Goal: Find specific page/section: Locate a particular part of the current website

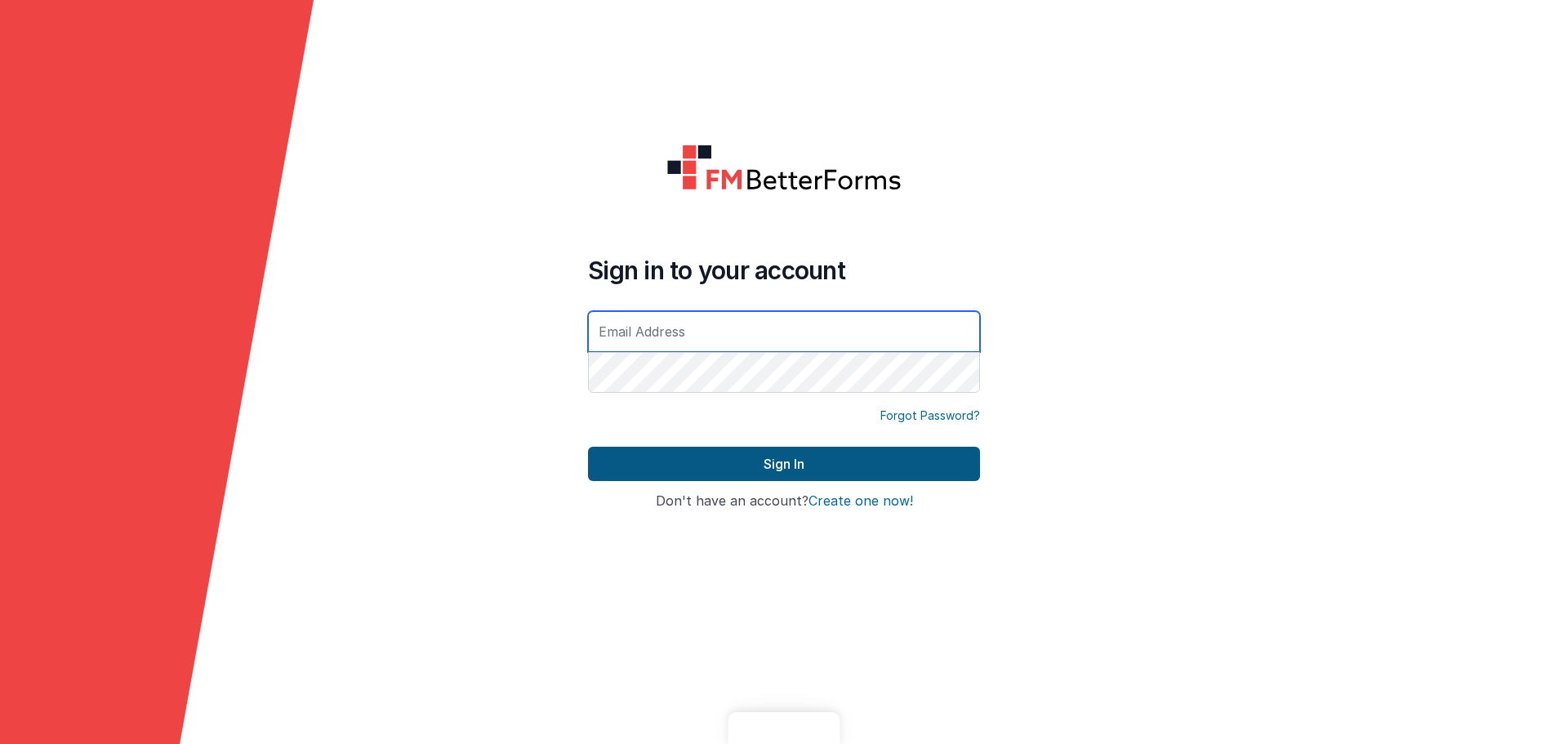
type input "[EMAIL_ADDRESS][DOMAIN_NAME]"
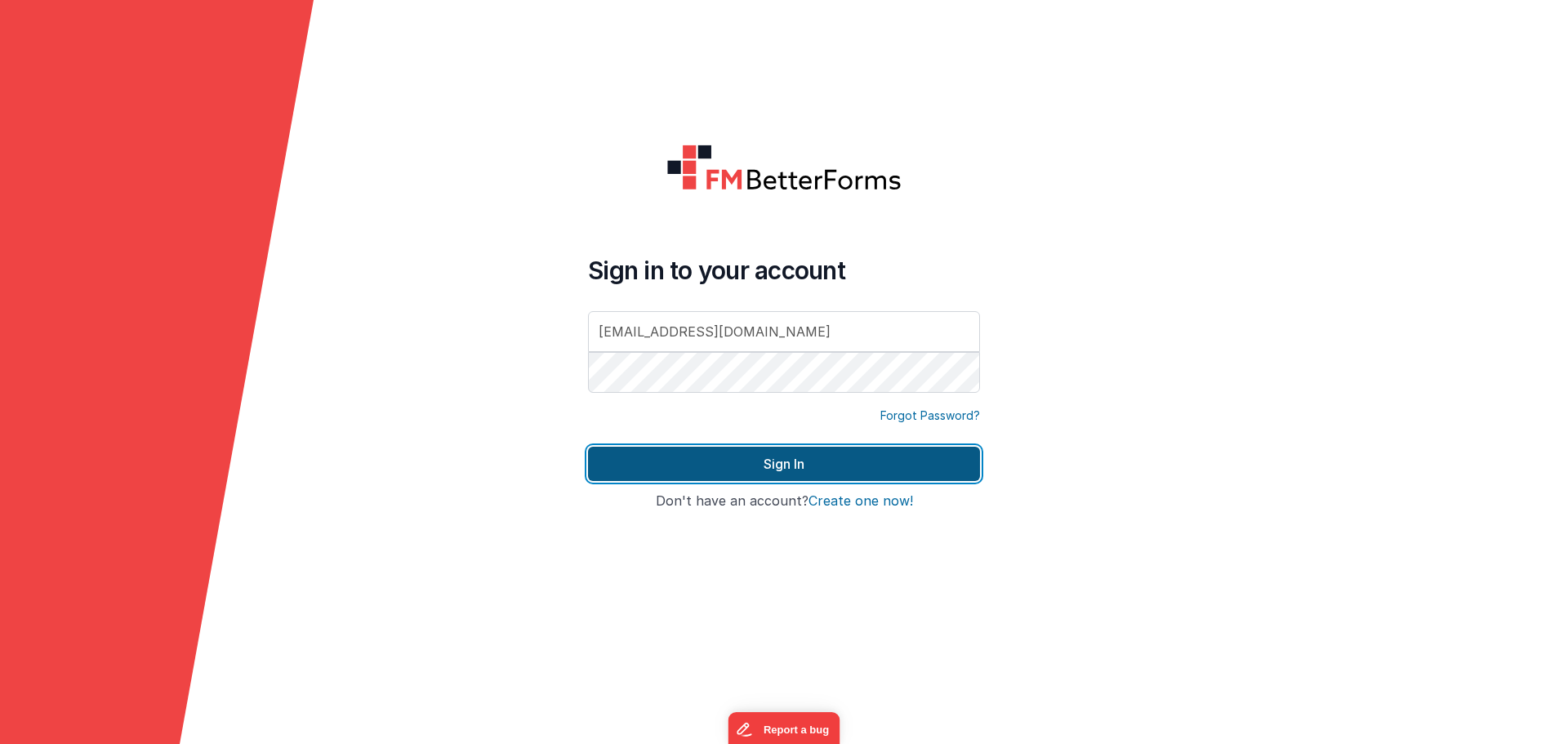
click at [780, 457] on button "Sign In" at bounding box center [784, 464] width 392 height 34
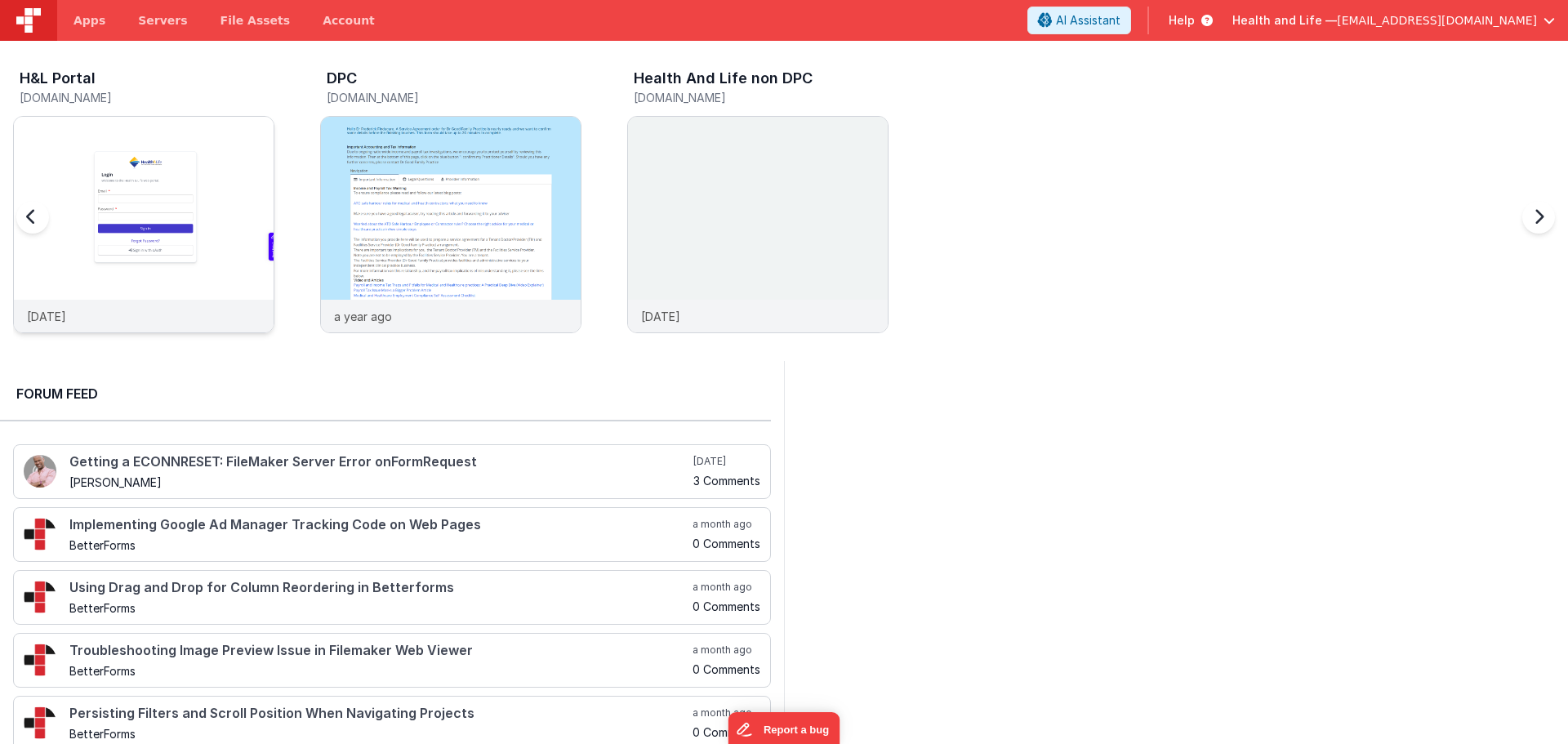
click at [254, 164] on img at bounding box center [143, 246] width 260 height 260
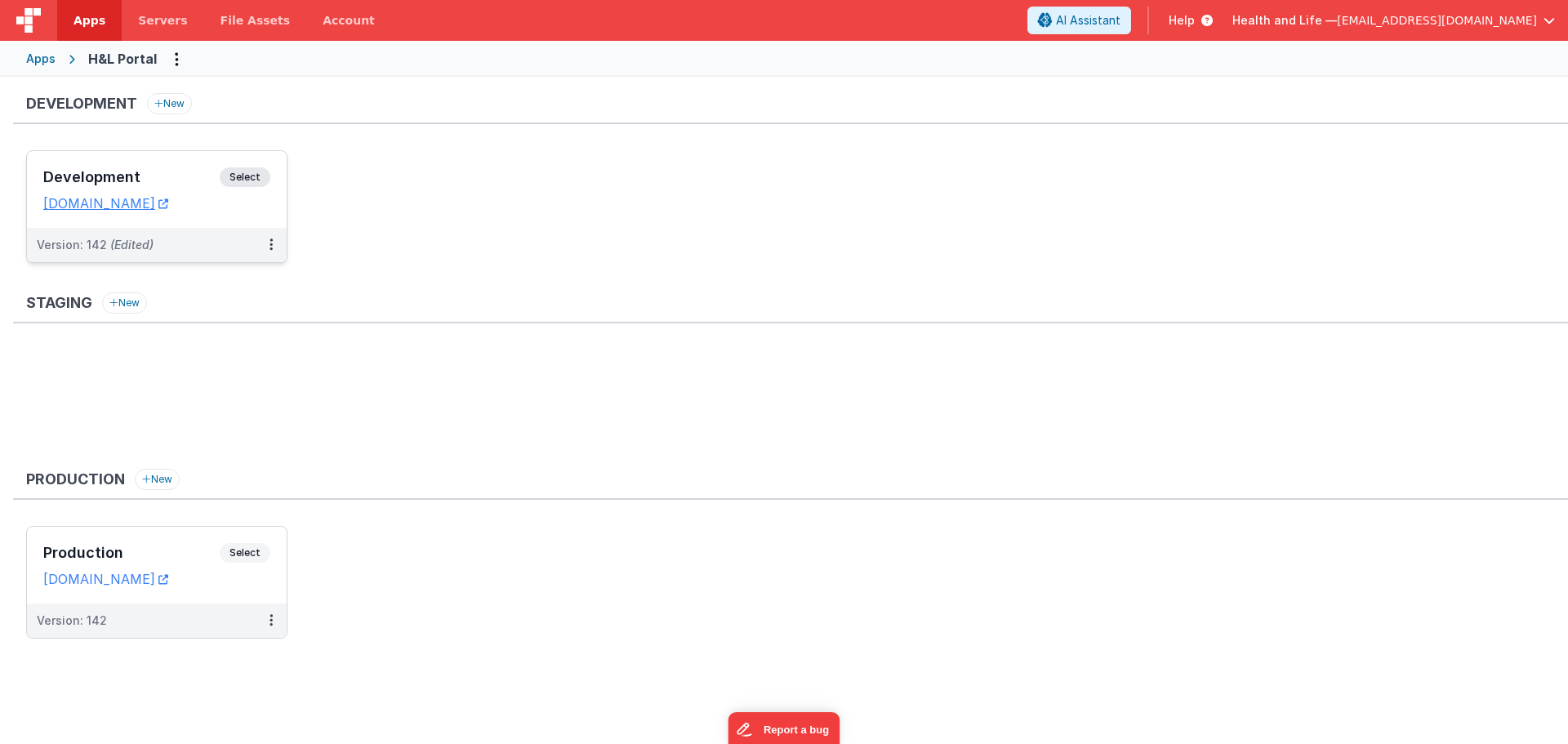
click at [239, 172] on span "Select" at bounding box center [245, 177] width 51 height 19
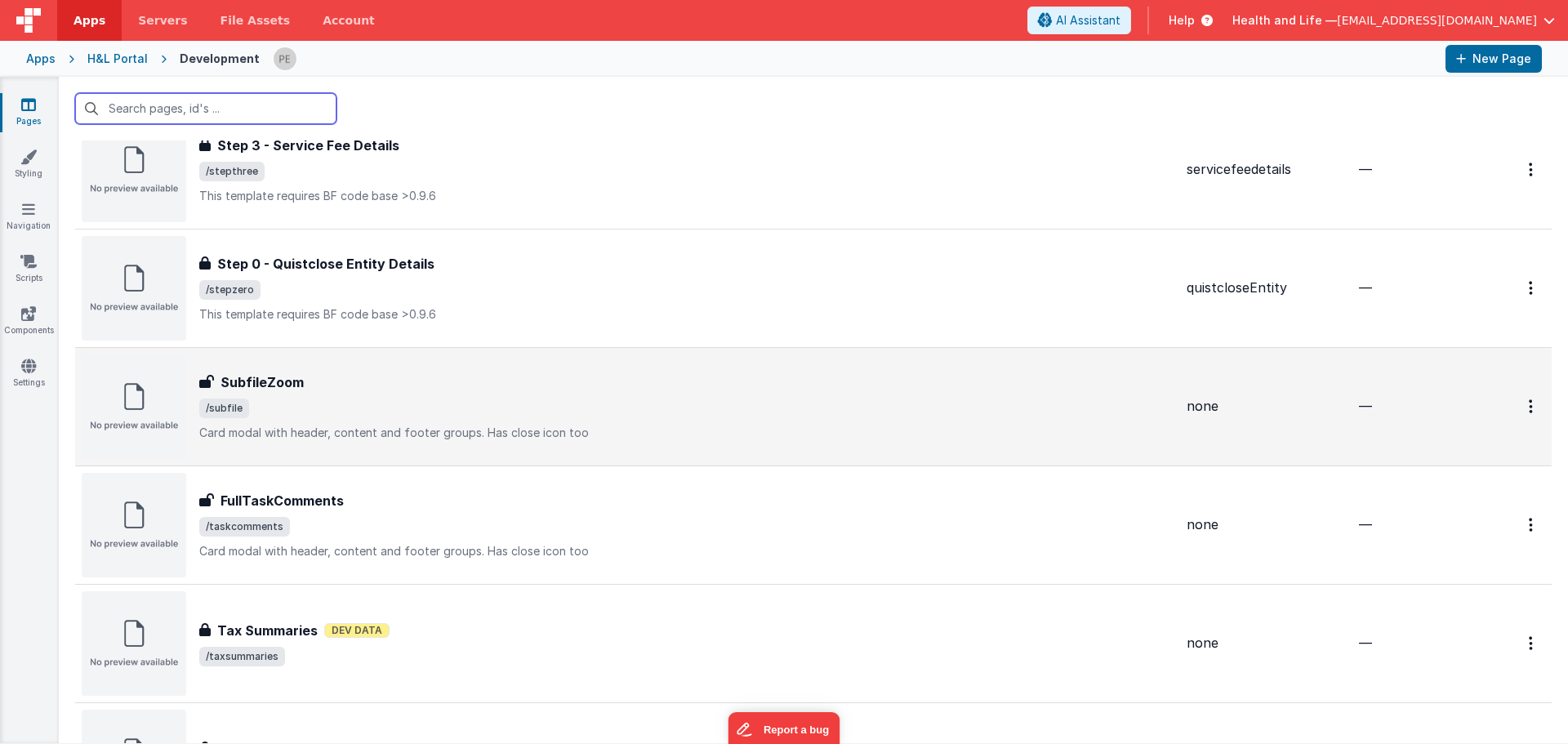
scroll to position [7026, 0]
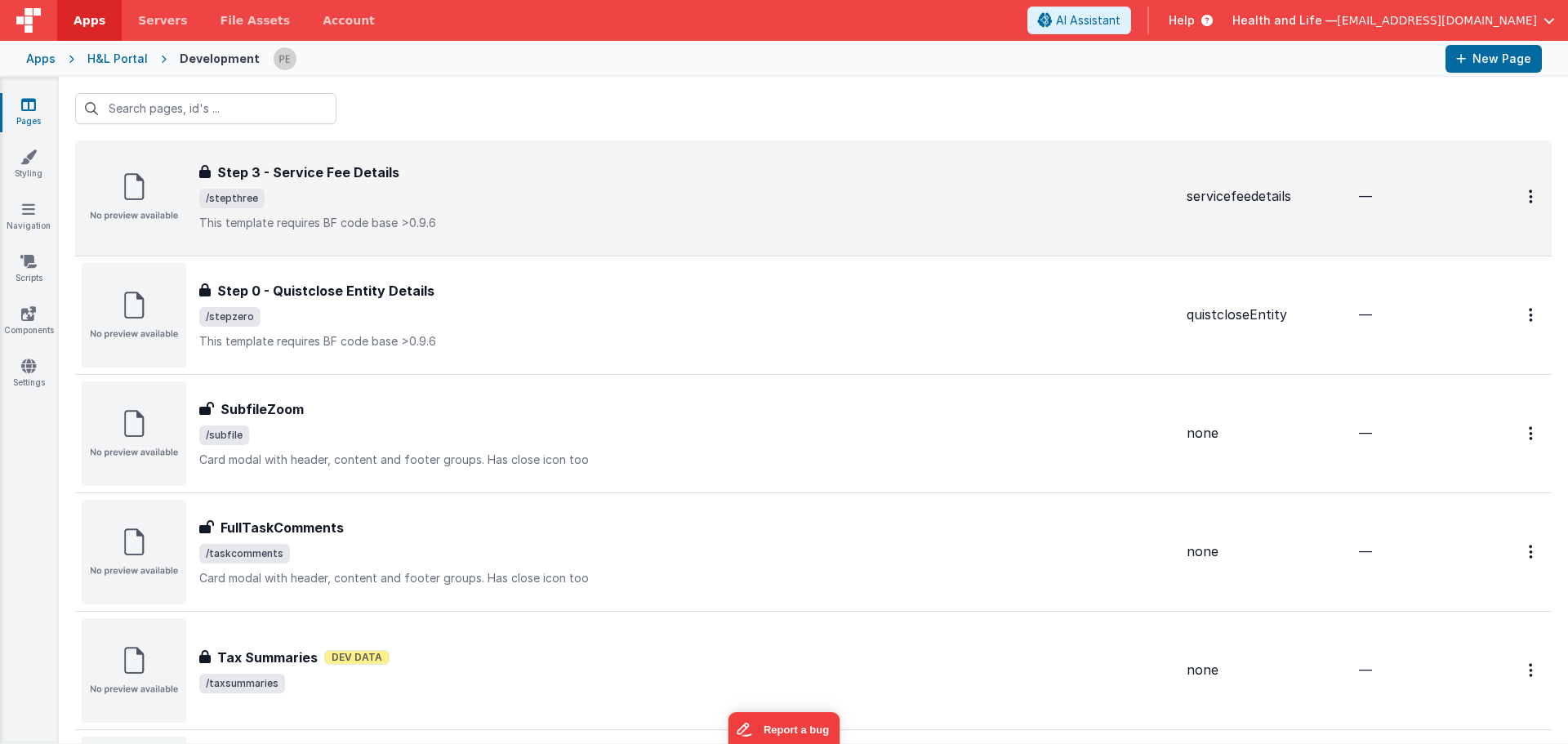
click at [357, 167] on h3 "Step 3 - Service Fee Details" at bounding box center [308, 172] width 182 height 19
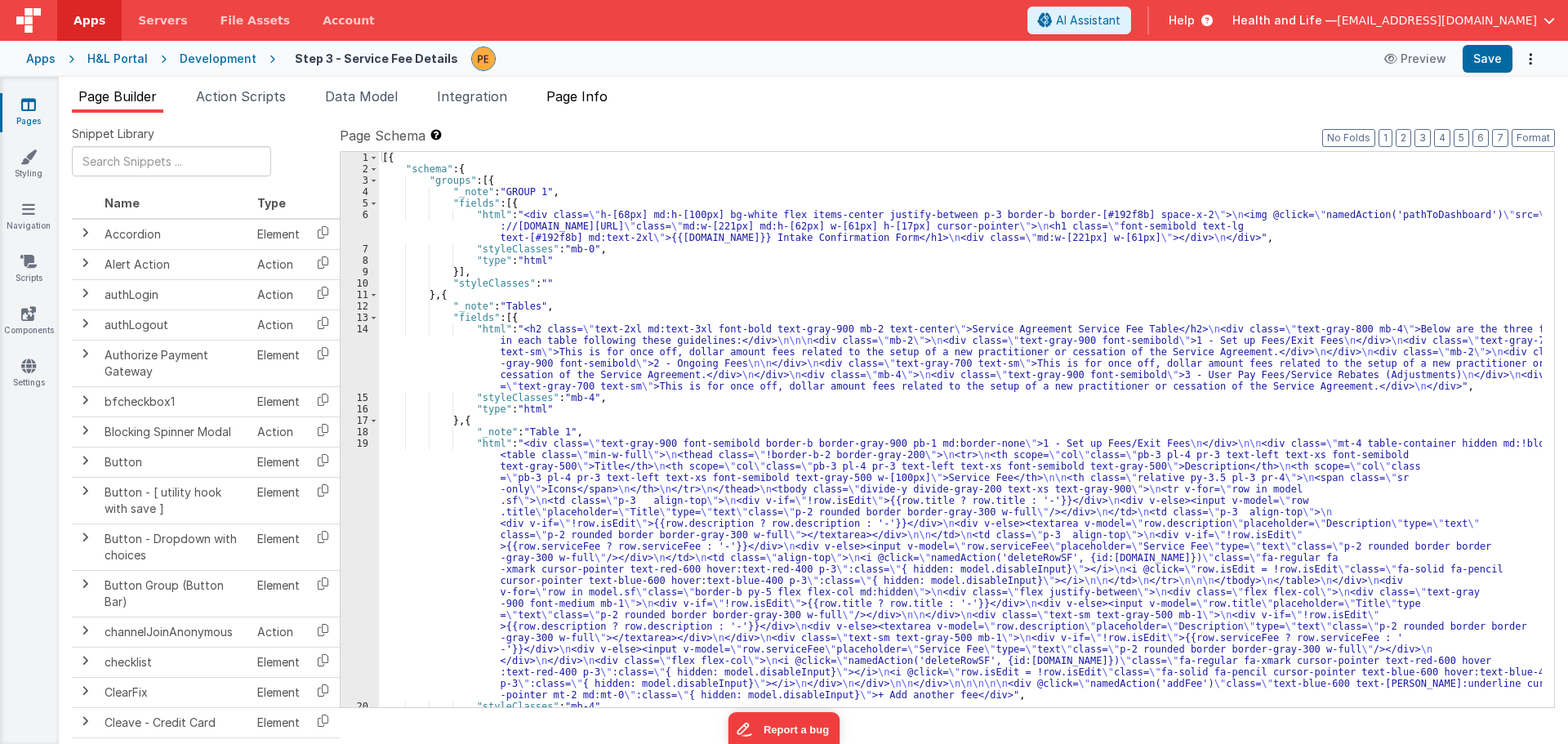
click at [553, 94] on span "Page Info" at bounding box center [577, 96] width 61 height 17
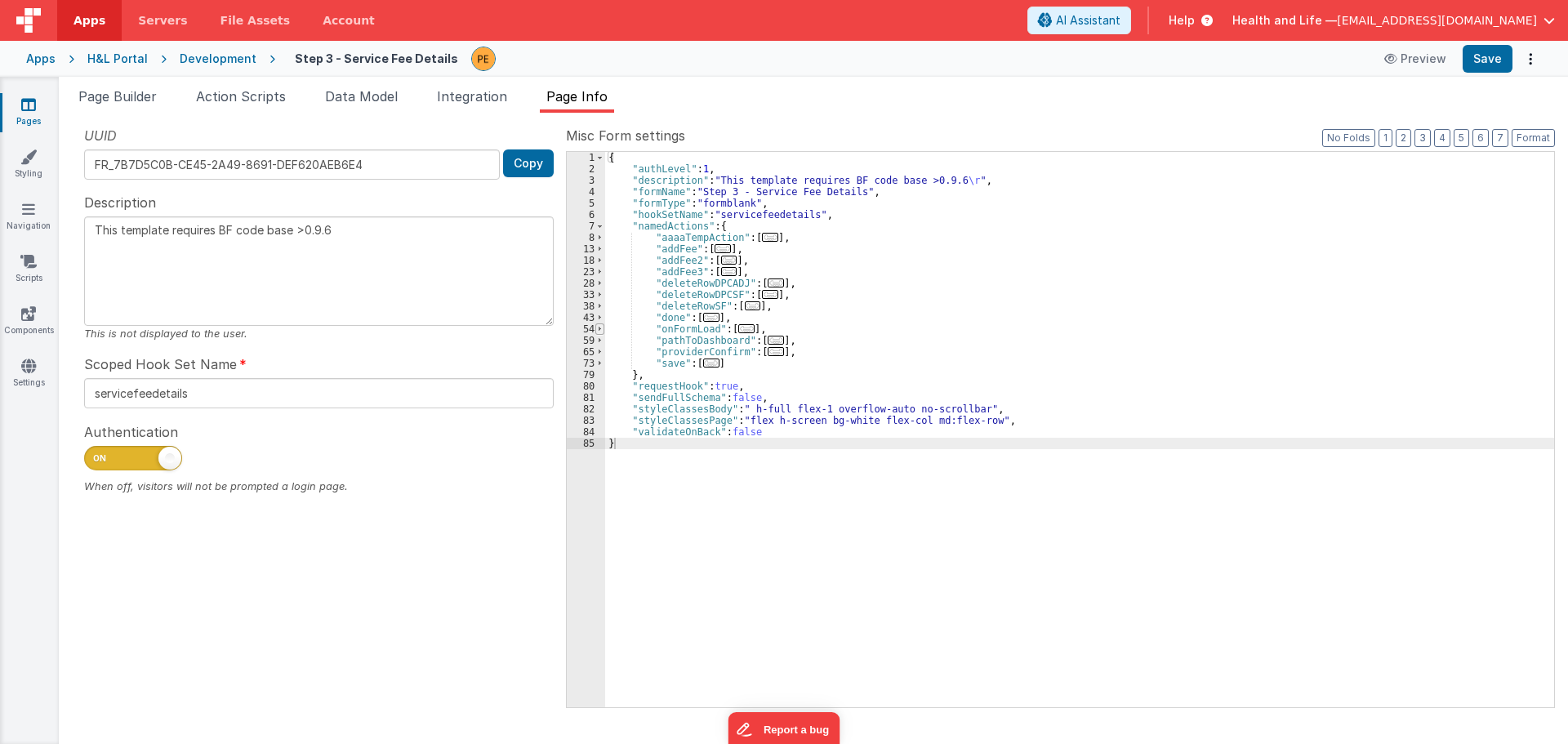
click at [601, 334] on span at bounding box center [600, 329] width 9 height 11
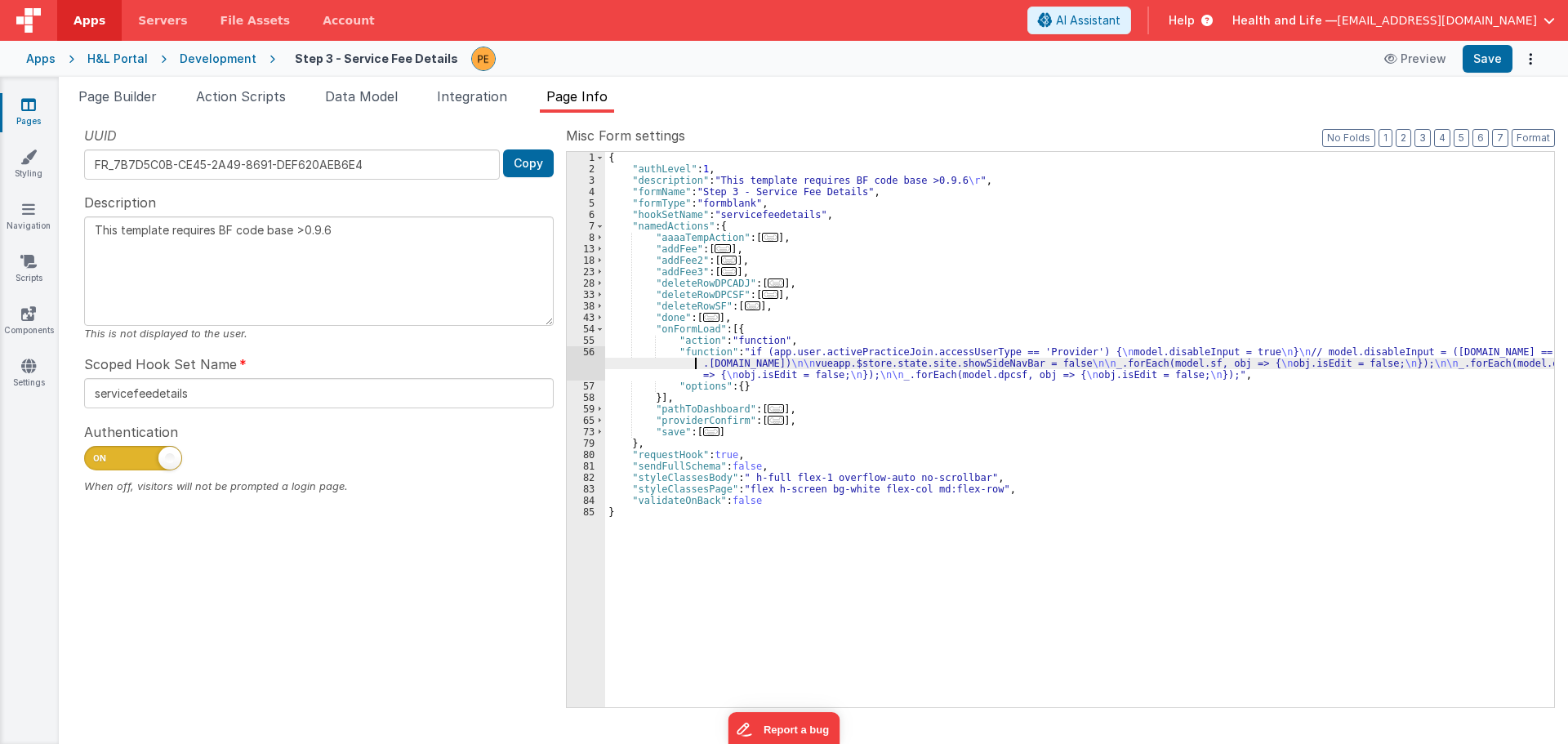
click at [625, 368] on div "{ "authLevel" : 1 , "description" : "This template requires BF code base >0.9.6…" at bounding box center [1080, 440] width 949 height 578
click at [576, 369] on div "56" at bounding box center [586, 363] width 38 height 34
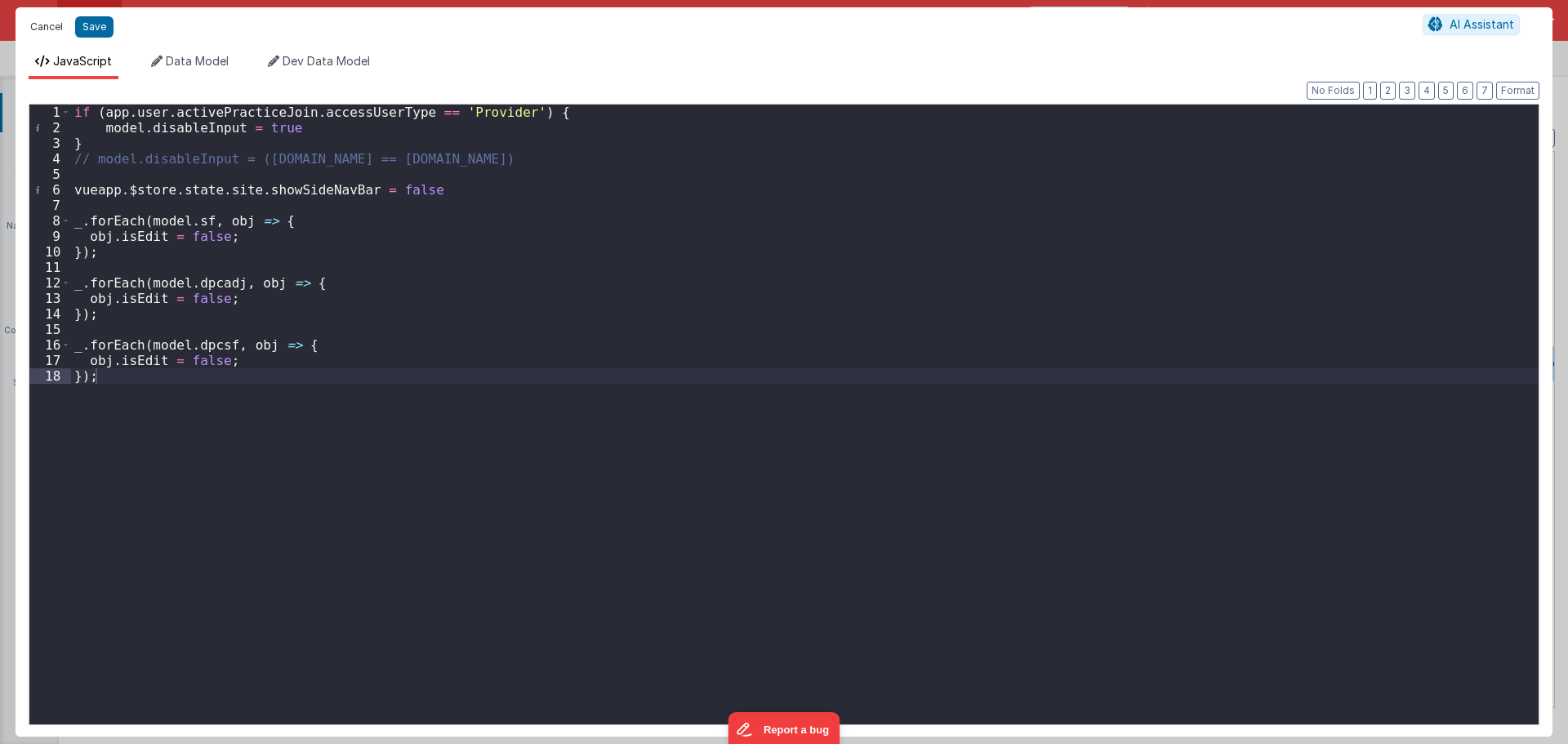
click at [57, 25] on button "Cancel" at bounding box center [46, 27] width 49 height 23
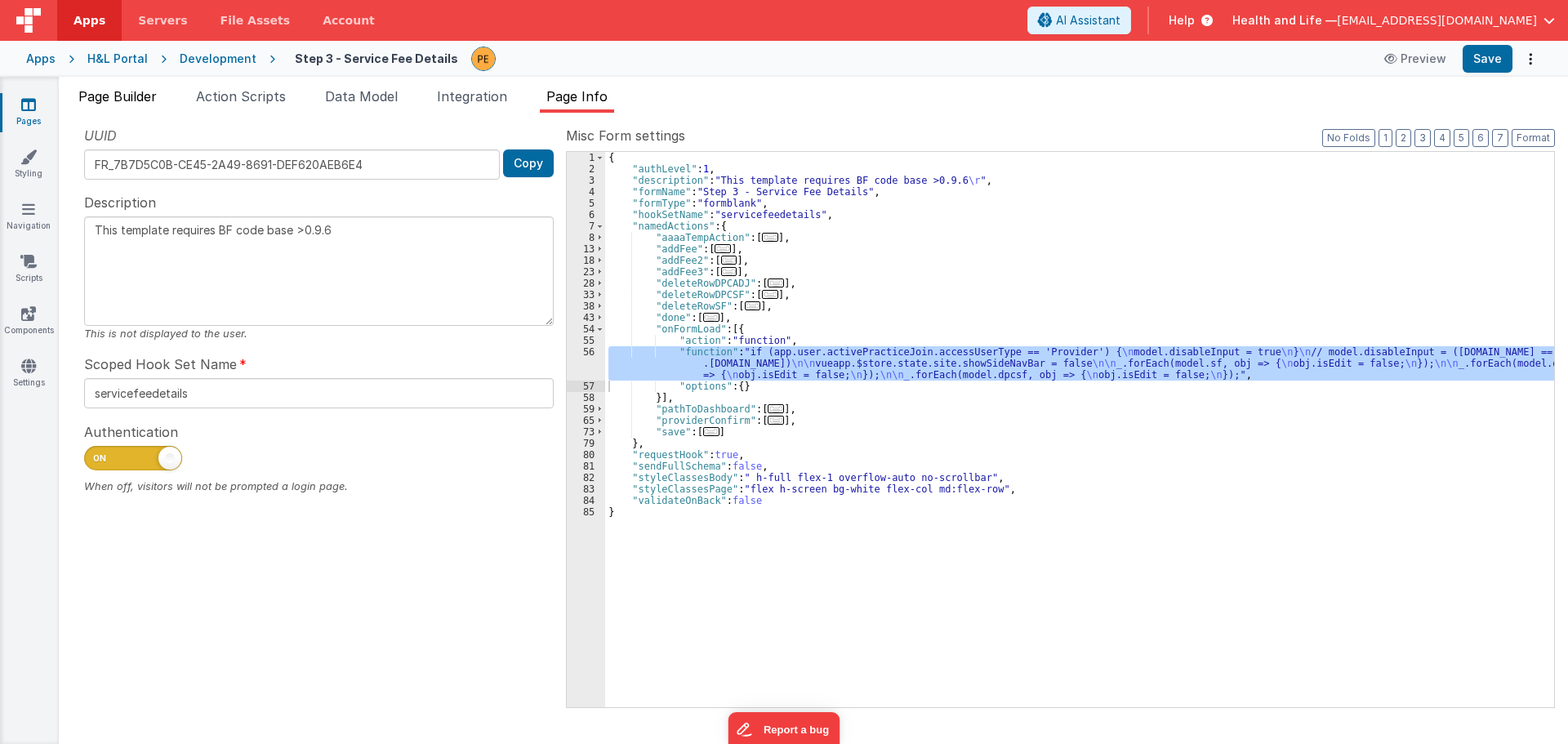
click at [143, 93] on span "Page Builder" at bounding box center [117, 96] width 79 height 17
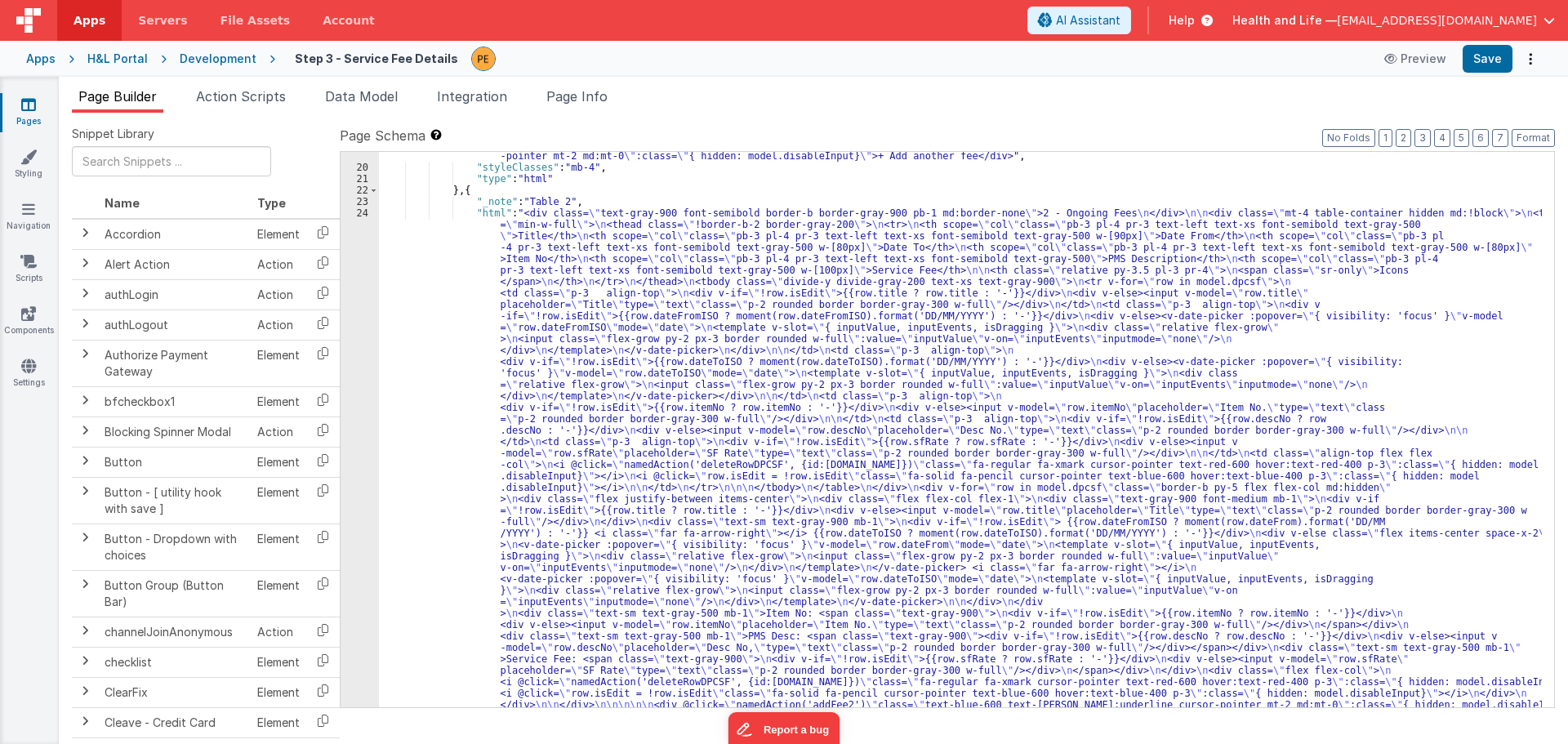
scroll to position [539, 0]
click at [471, 460] on div ""html" : "<div class= \" text-gray-900 font-semibold border-b border-gray-900 p…" at bounding box center [960, 565] width 1163 height 1333
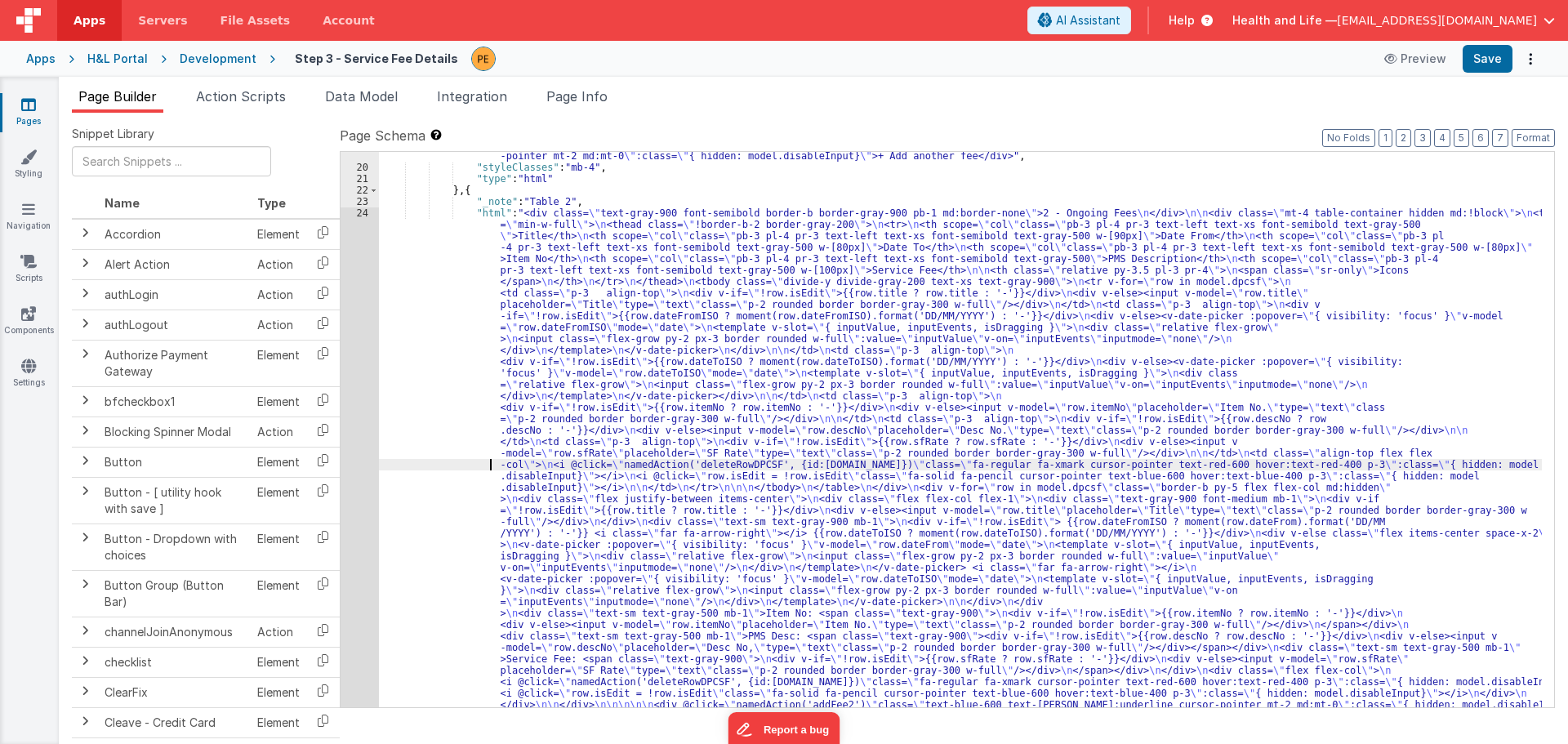
click at [357, 450] on div "19 20 21 22 23 24 25 26 27 28 29 30 31 32 33 34 35 36 37 38 39 40 41 42 43 44" at bounding box center [359, 565] width 38 height 1333
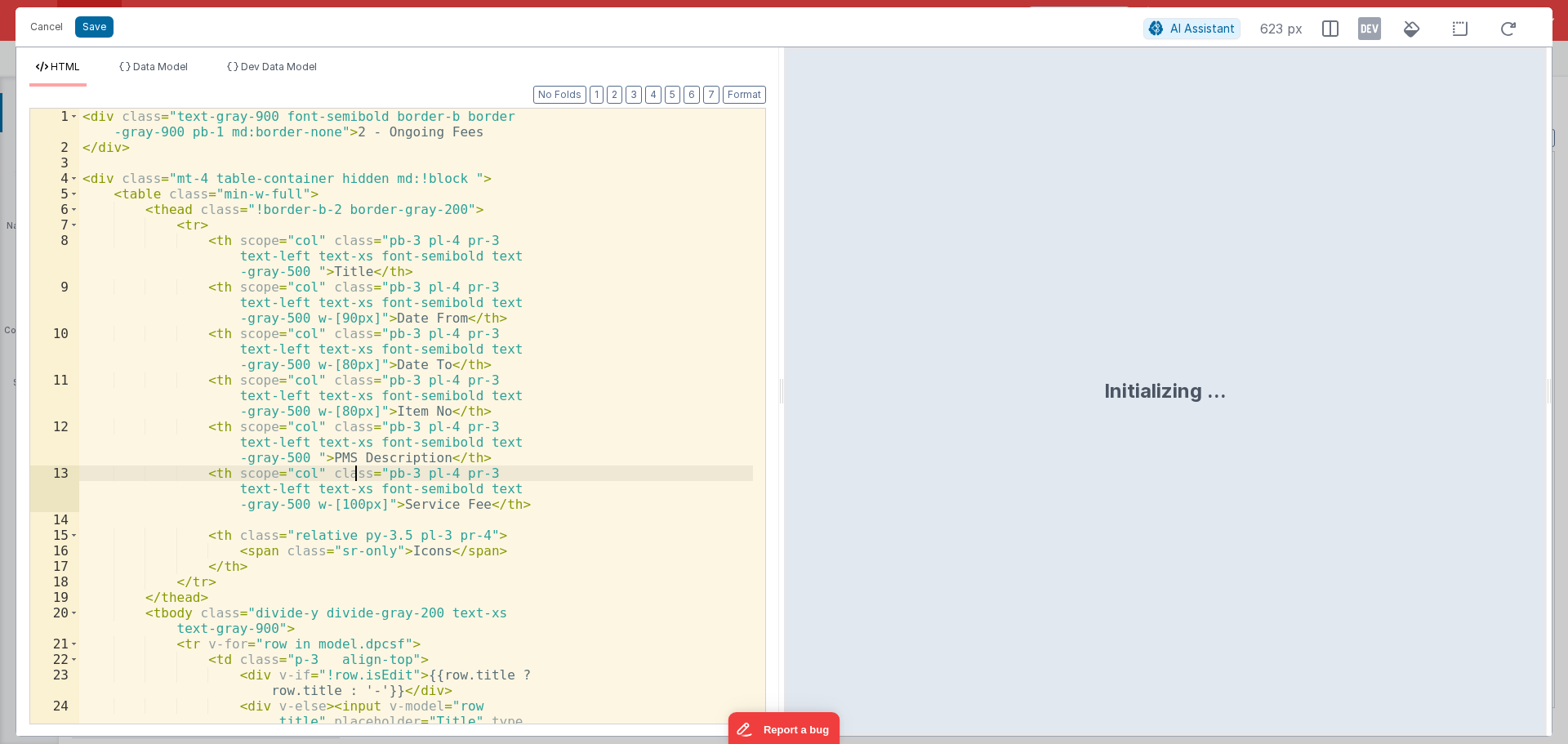
scroll to position [565, 0]
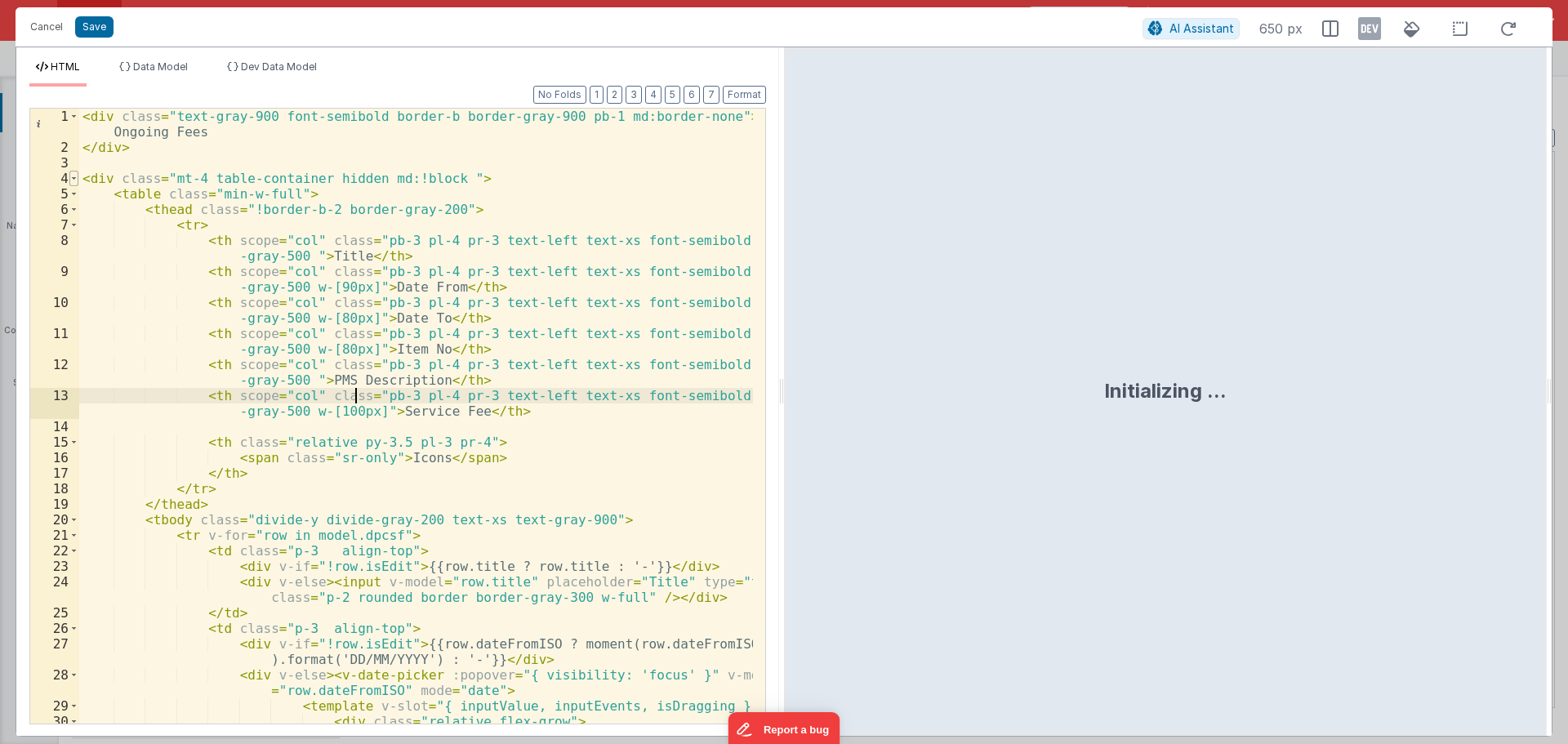
click at [72, 175] on span at bounding box center [74, 179] width 9 height 16
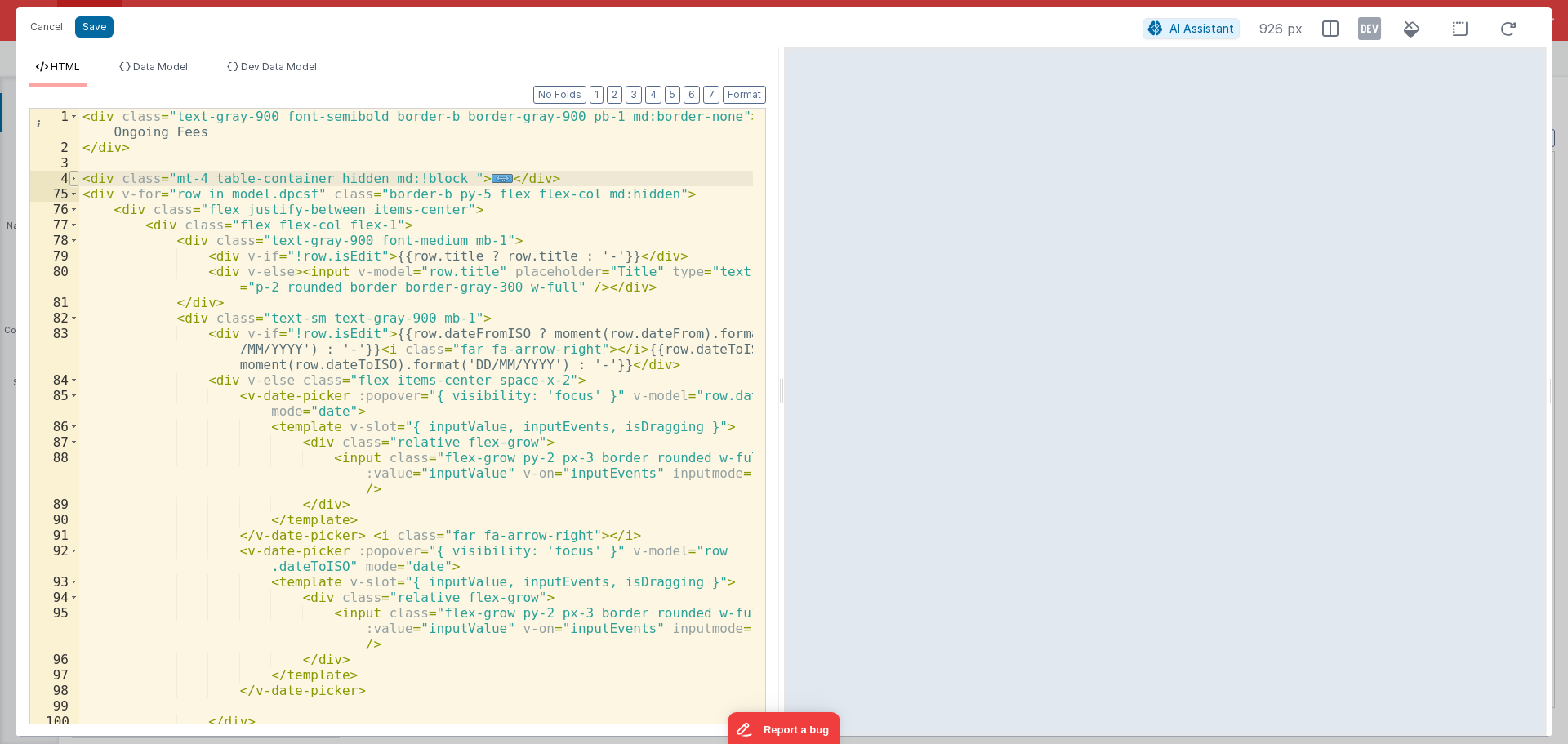
click at [77, 180] on span at bounding box center [74, 179] width 9 height 16
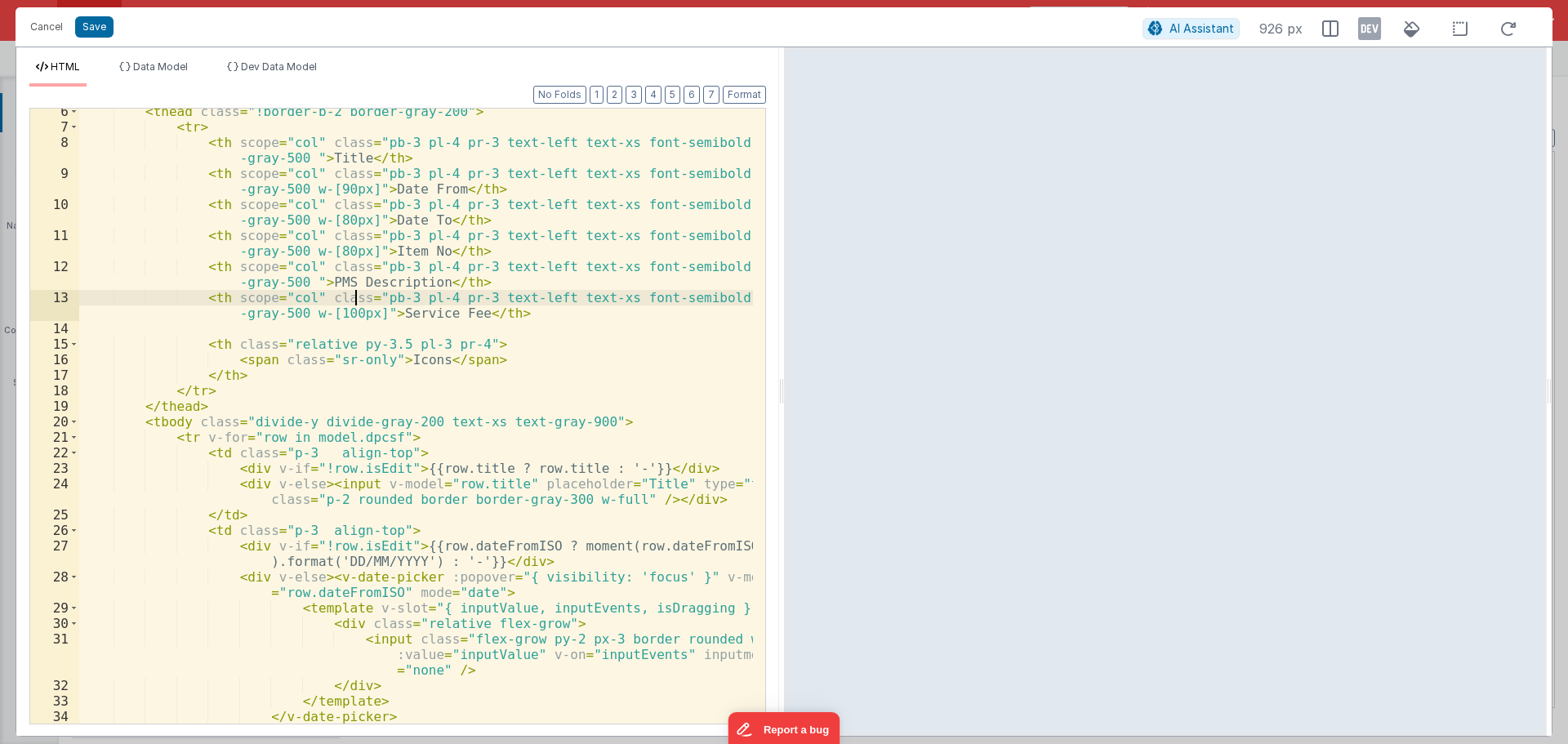
scroll to position [0, 0]
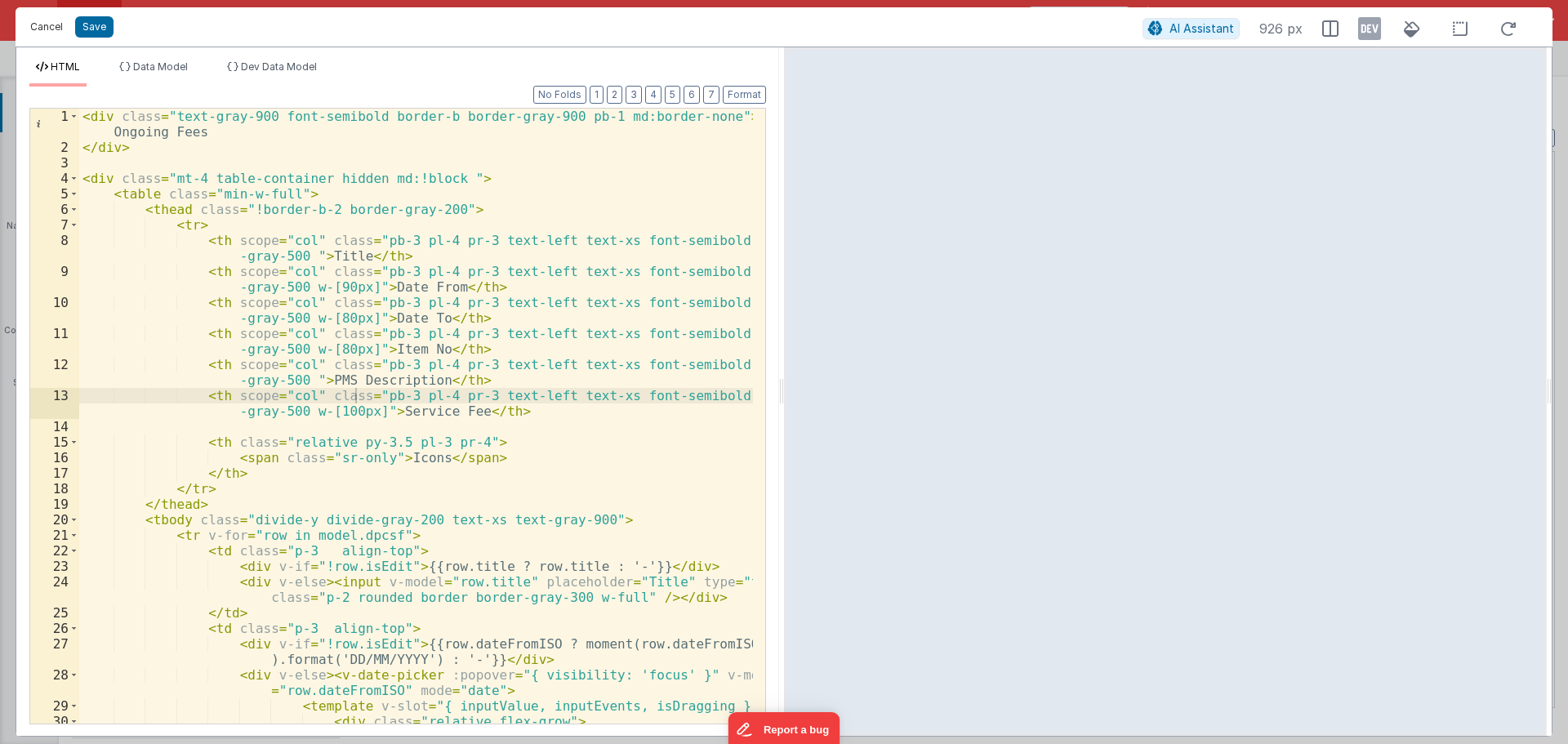
click at [45, 29] on button "Cancel" at bounding box center [46, 27] width 49 height 23
